Goal: Task Accomplishment & Management: Manage account settings

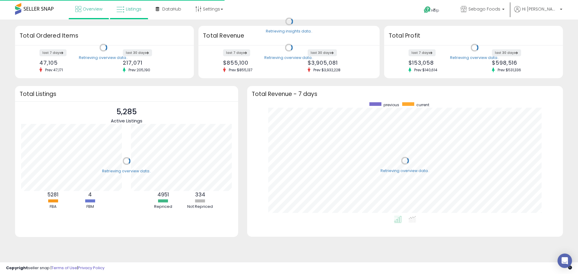
scroll to position [114, 304]
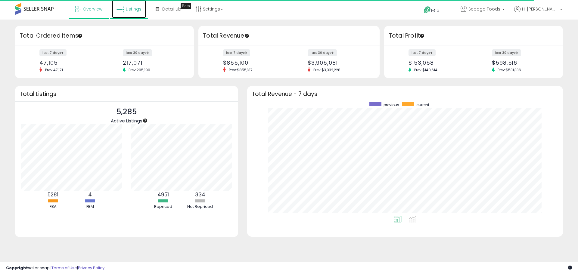
click at [136, 12] on link "Listings" at bounding box center [129, 9] width 34 height 18
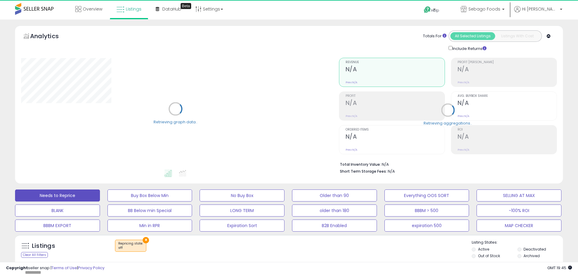
select select "**"
click at [145, 237] on button "×" at bounding box center [146, 240] width 6 height 6
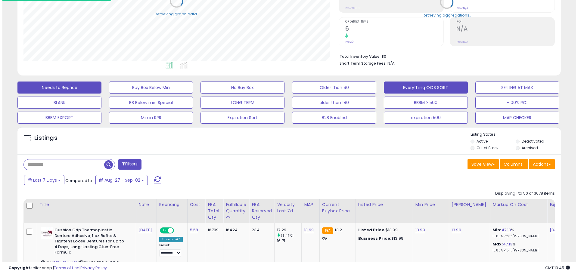
scroll to position [123, 315]
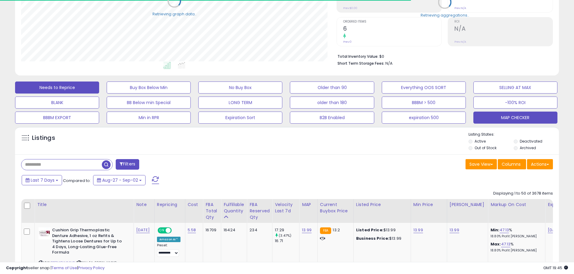
click at [508, 115] on button "MAP CHECKER" at bounding box center [515, 118] width 84 height 12
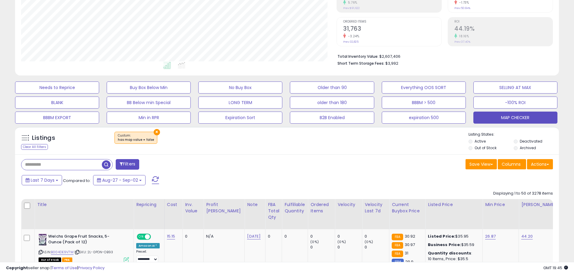
click at [489, 148] on label "Out of Stock" at bounding box center [485, 147] width 22 height 5
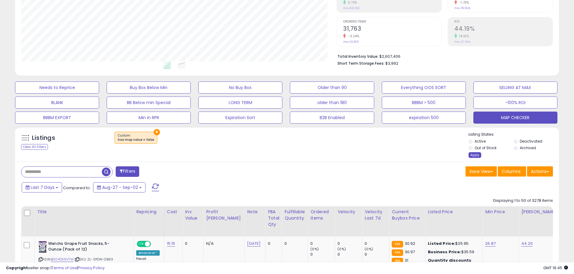
click at [475, 154] on div "Apply" at bounding box center [474, 155] width 13 height 6
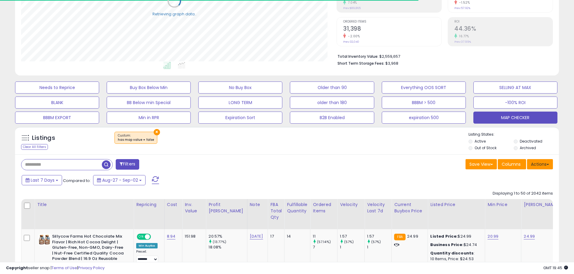
click at [542, 165] on button "Actions" at bounding box center [540, 164] width 26 height 10
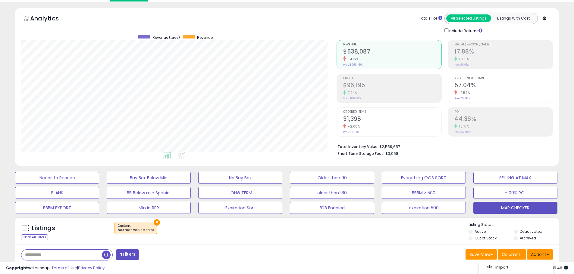
scroll to position [108, 0]
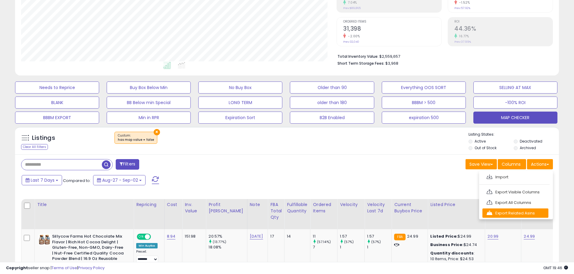
click at [529, 212] on link "Export Related Asins" at bounding box center [515, 213] width 66 height 9
